Goal: Register for event/course

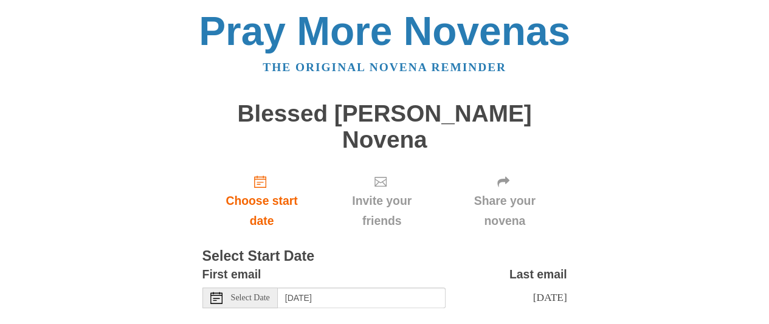
scroll to position [39, 0]
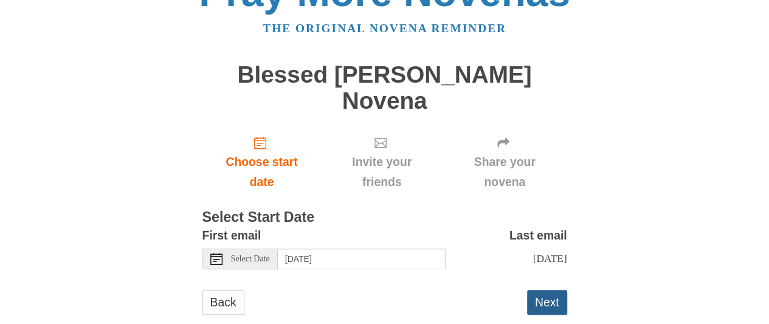
click at [550, 290] on button "Next" at bounding box center [547, 302] width 40 height 25
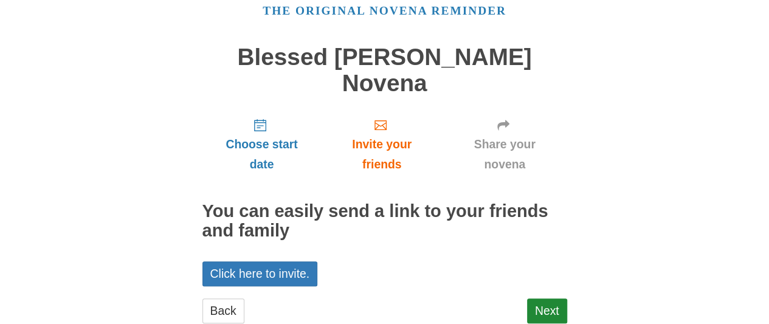
scroll to position [64, 0]
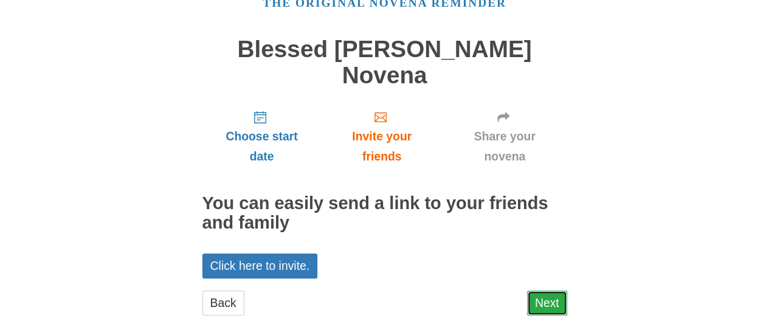
drag, startPoint x: 0, startPoint y: 0, endPoint x: 550, endPoint y: 276, distance: 615.9
click at [550, 290] on link "Next" at bounding box center [547, 302] width 40 height 25
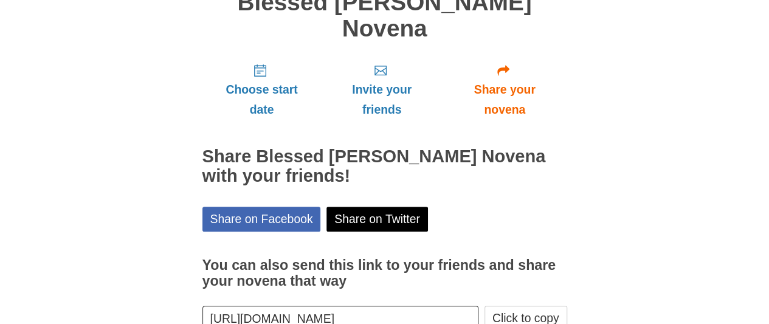
scroll to position [163, 0]
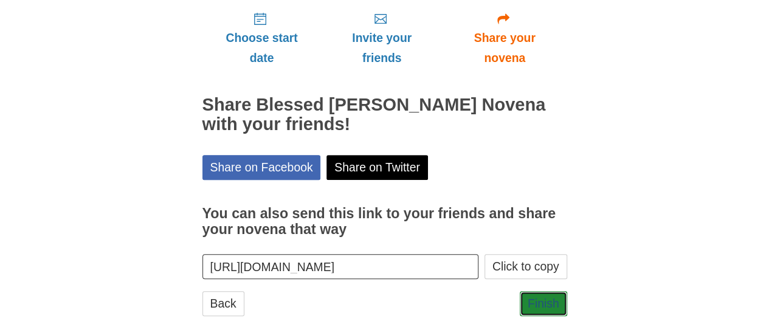
click at [550, 291] on link "Finish" at bounding box center [542, 303] width 47 height 25
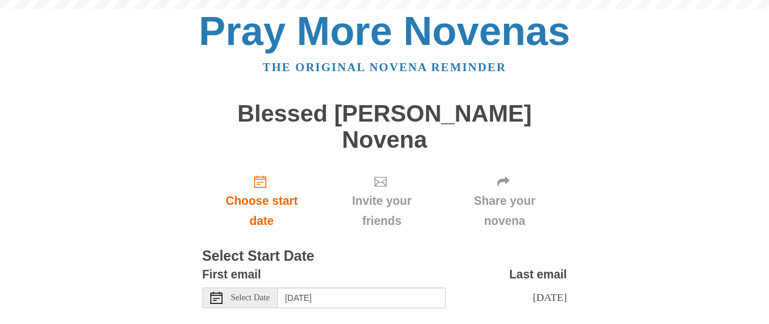
scroll to position [39, 0]
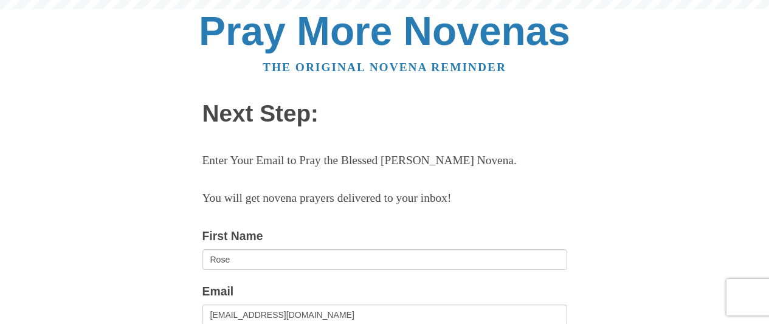
scroll to position [129, 0]
